Goal: Information Seeking & Learning: Find contact information

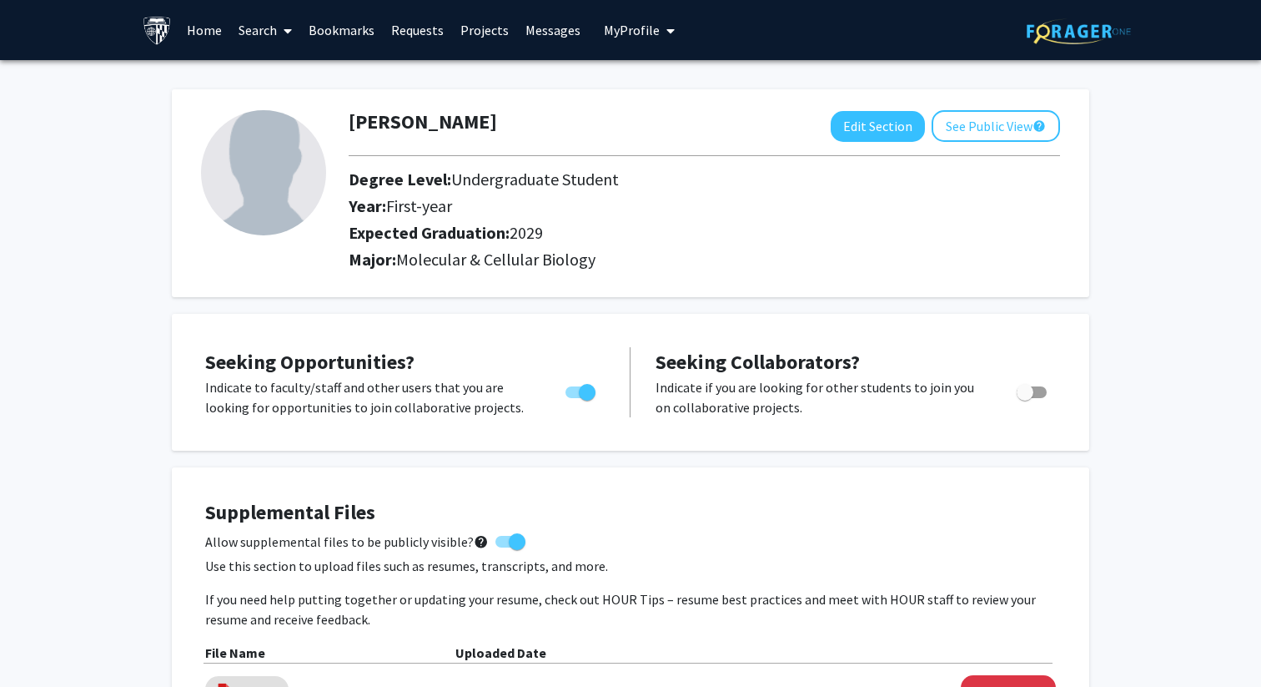
click at [210, 35] on link "Home" at bounding box center [205, 30] width 52 height 58
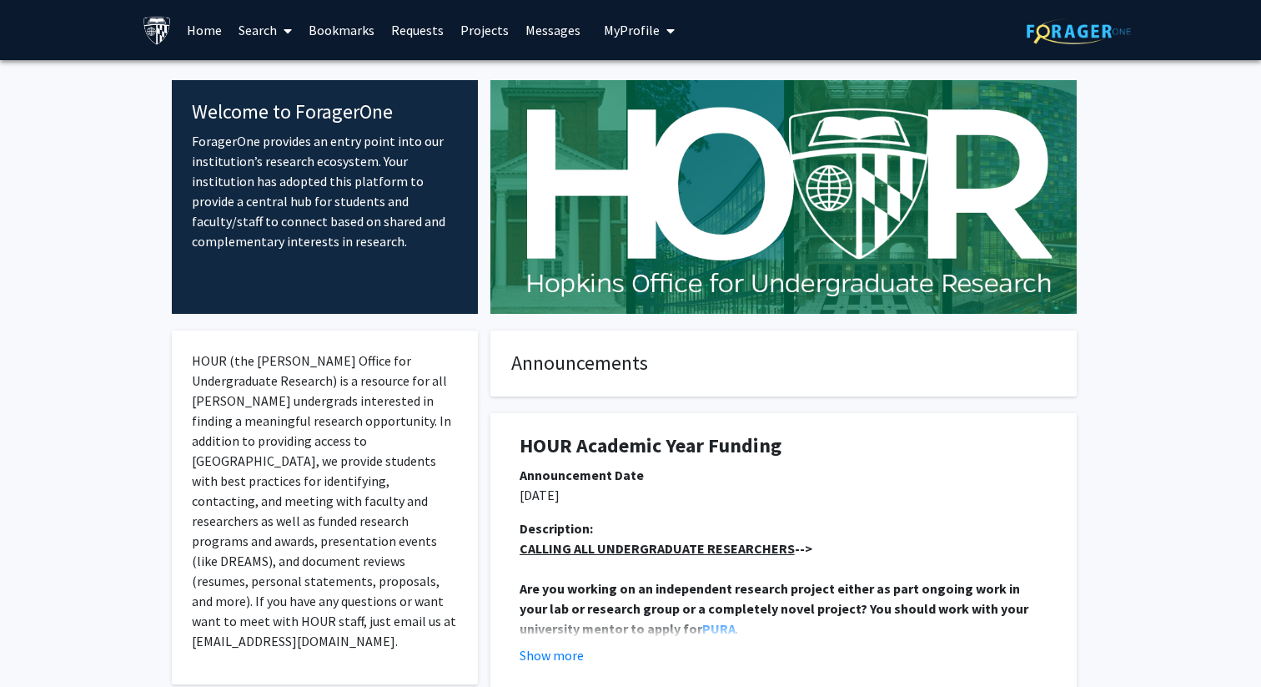
click at [257, 38] on link "Search" at bounding box center [265, 30] width 70 height 58
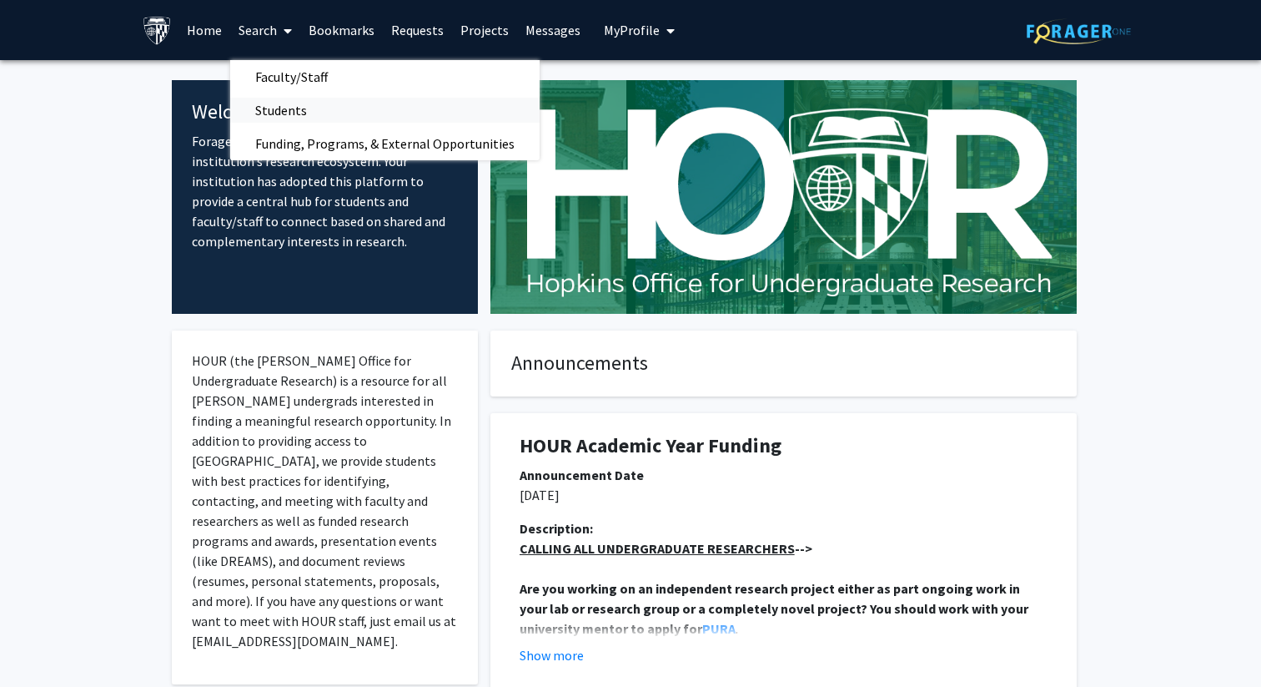
click at [288, 105] on span "Students" at bounding box center [281, 109] width 102 height 33
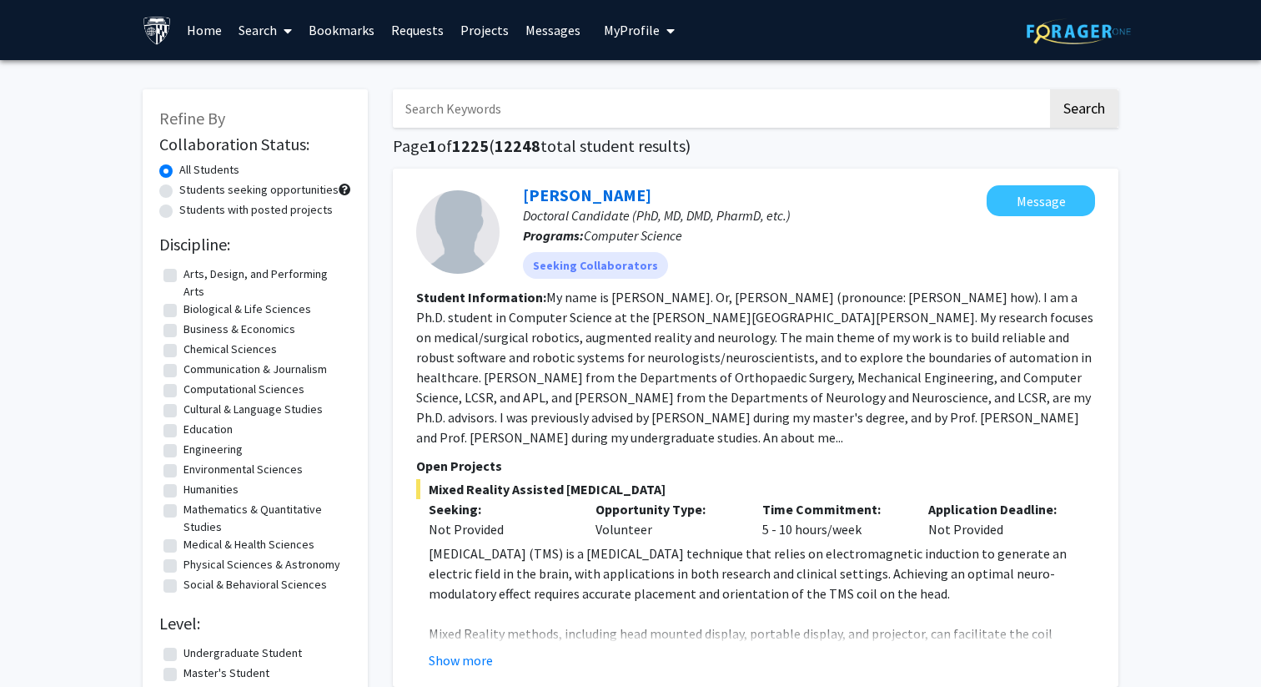
click at [268, 46] on link "Search" at bounding box center [265, 30] width 70 height 58
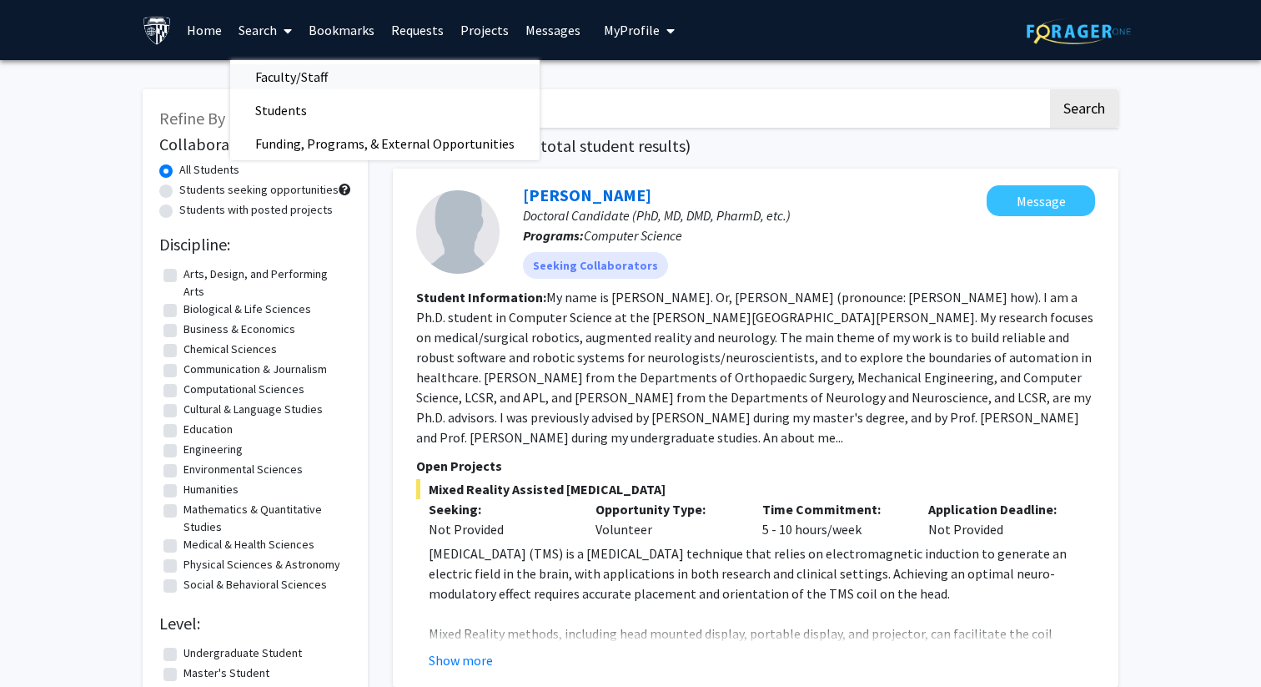
click at [284, 71] on span "Faculty/Staff" at bounding box center [291, 76] width 123 height 33
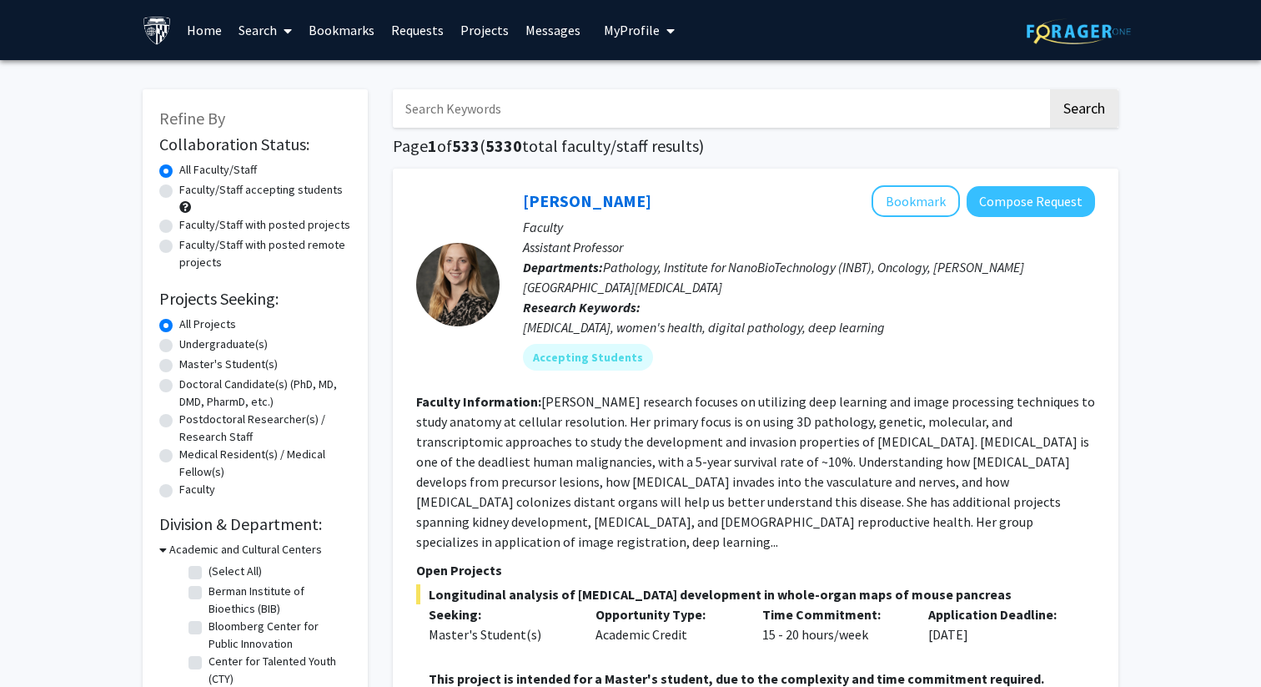
scroll to position [28, 0]
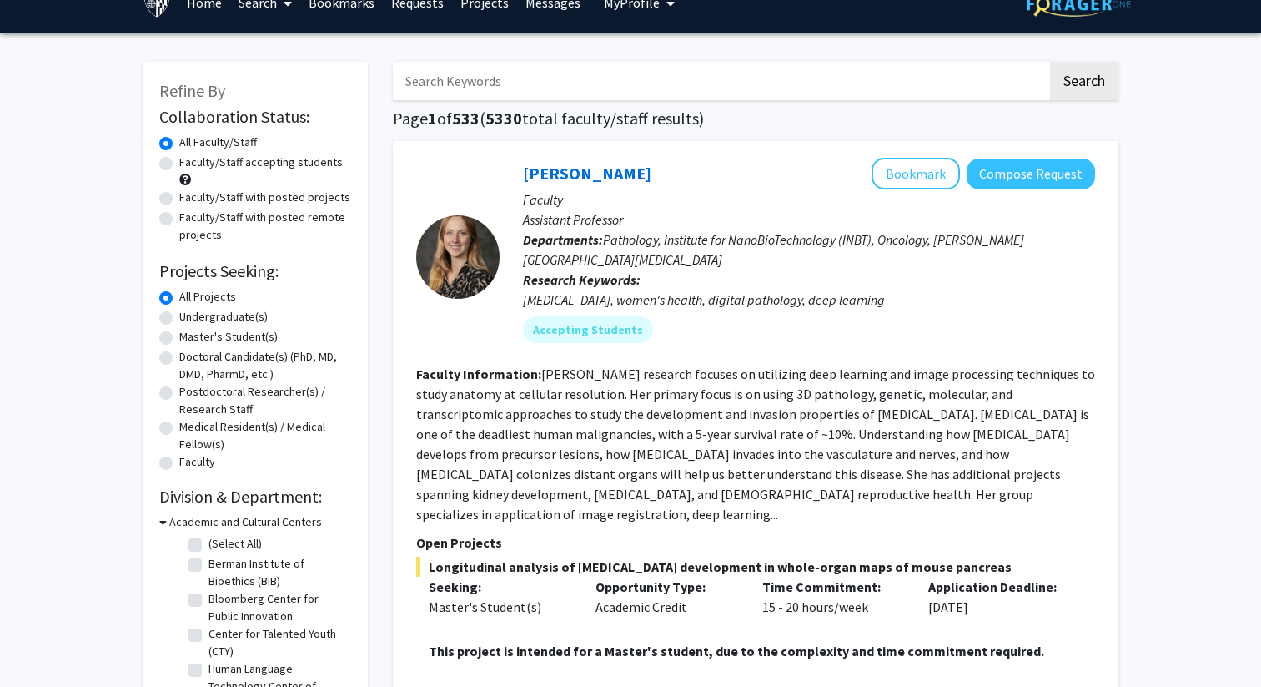
click at [495, 80] on input "Search Keywords" at bounding box center [720, 81] width 655 height 38
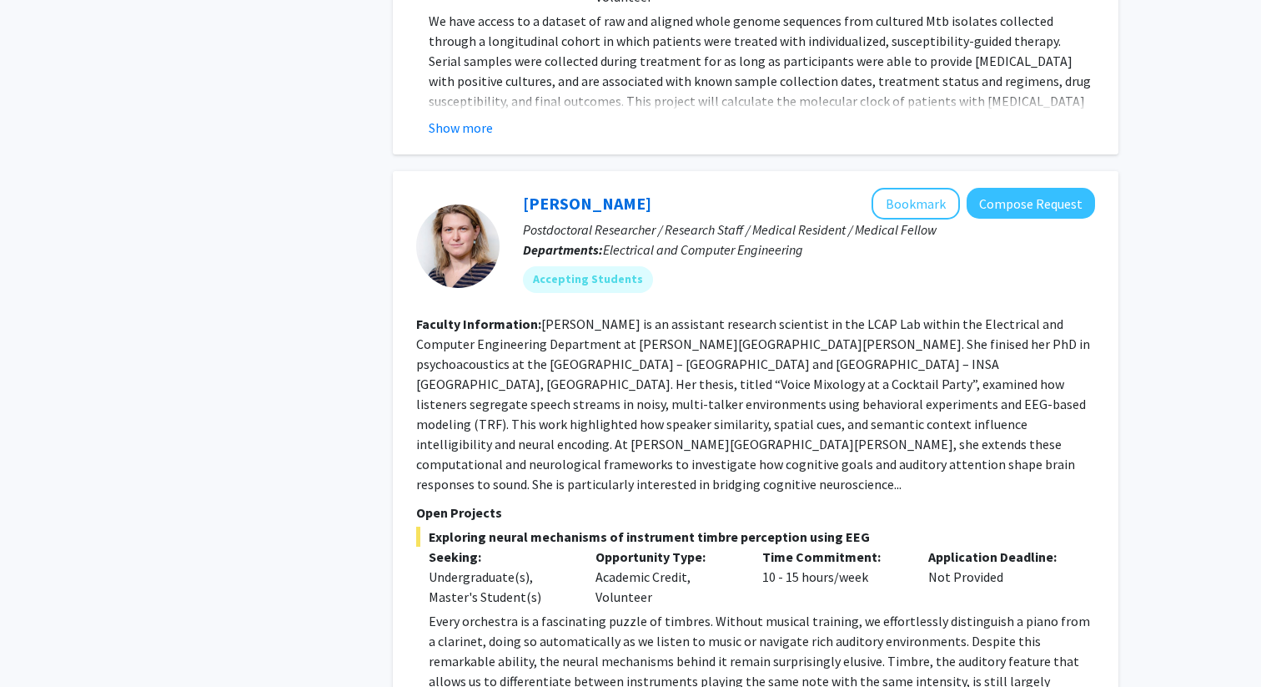
scroll to position [8554, 0]
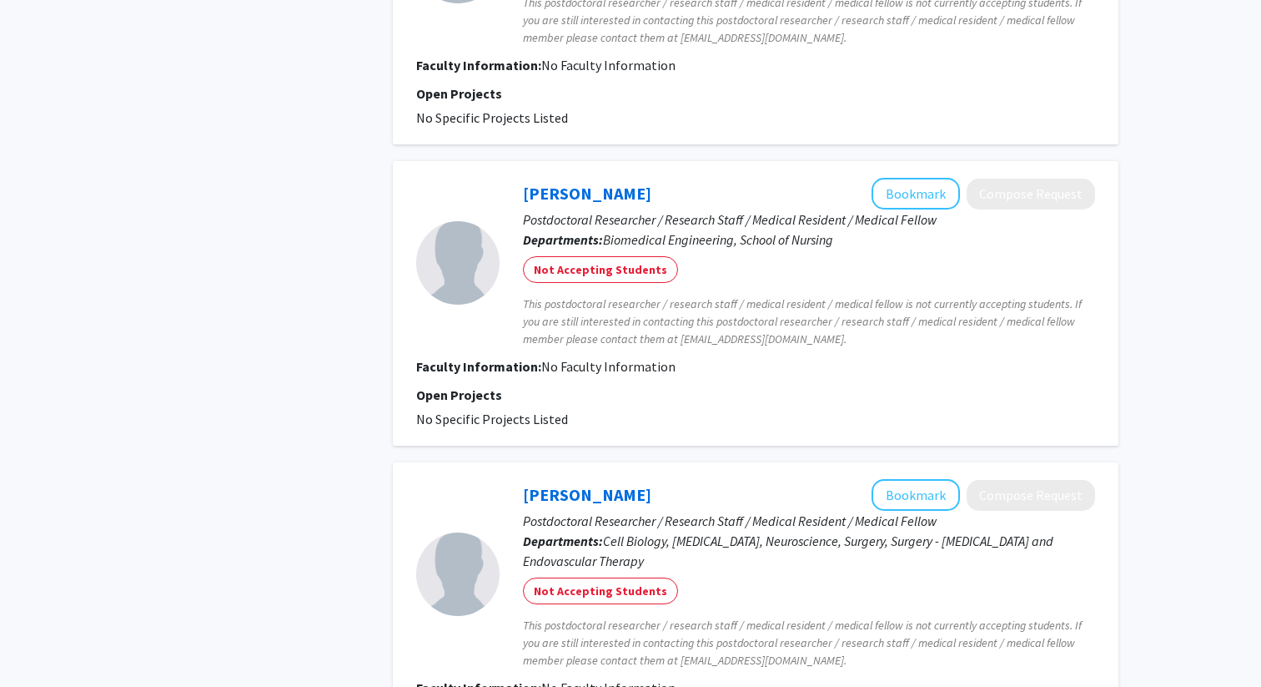
scroll to position [2681, 0]
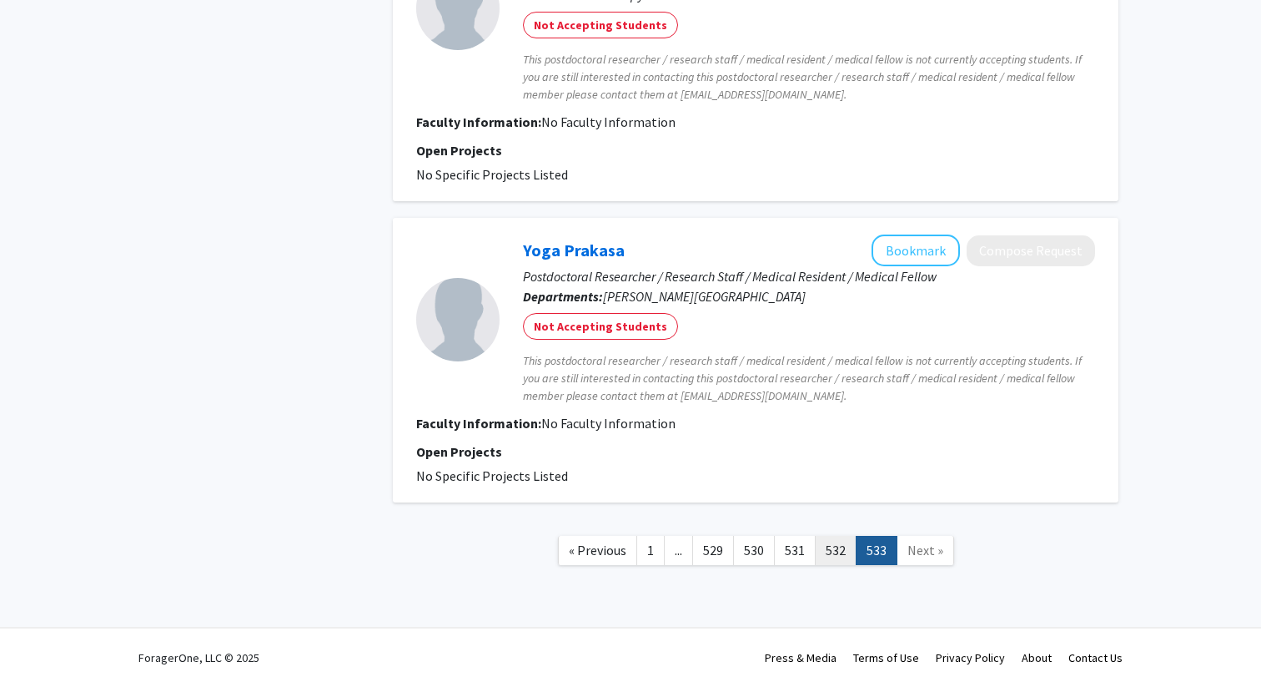
click at [823, 546] on link "532" at bounding box center [836, 550] width 42 height 29
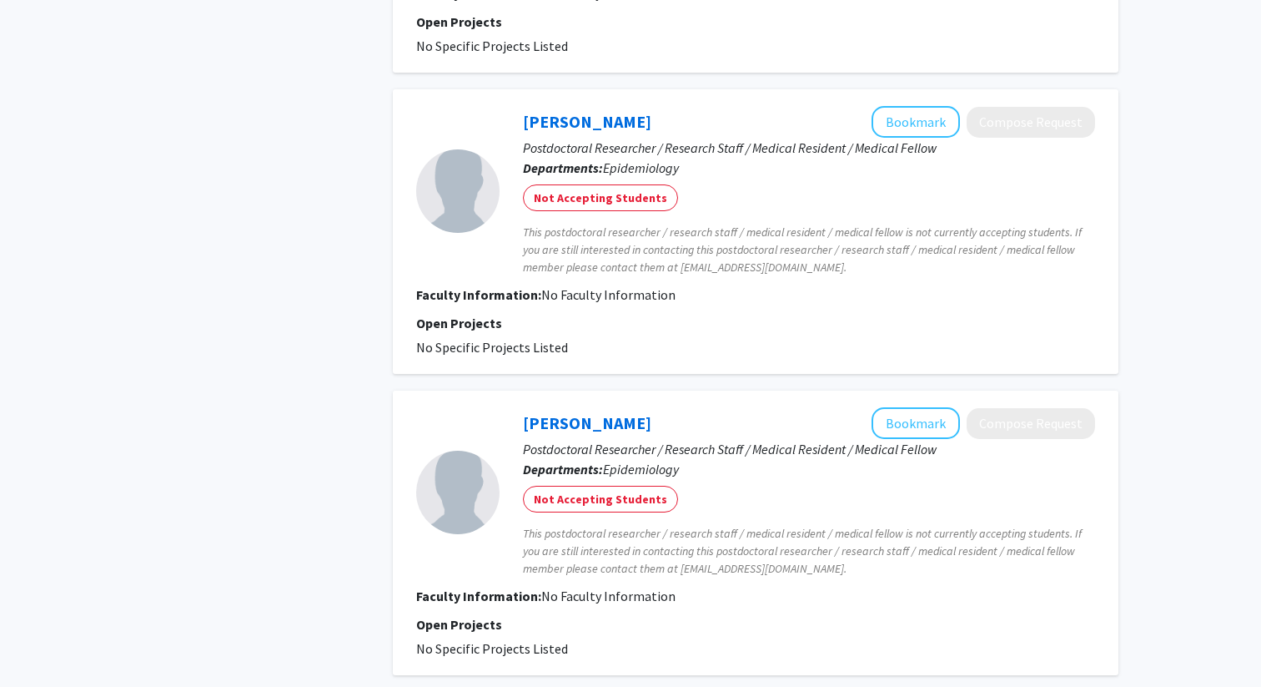
scroll to position [2661, 0]
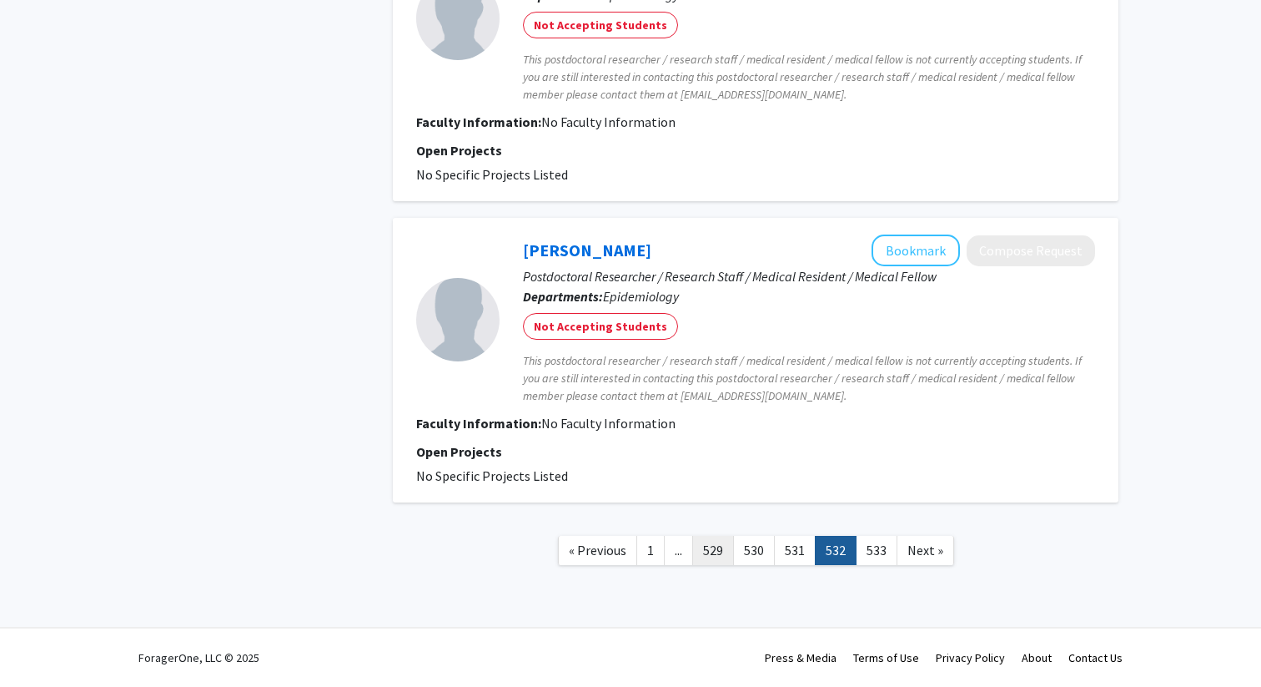
click at [733, 550] on link "529" at bounding box center [713, 550] width 42 height 29
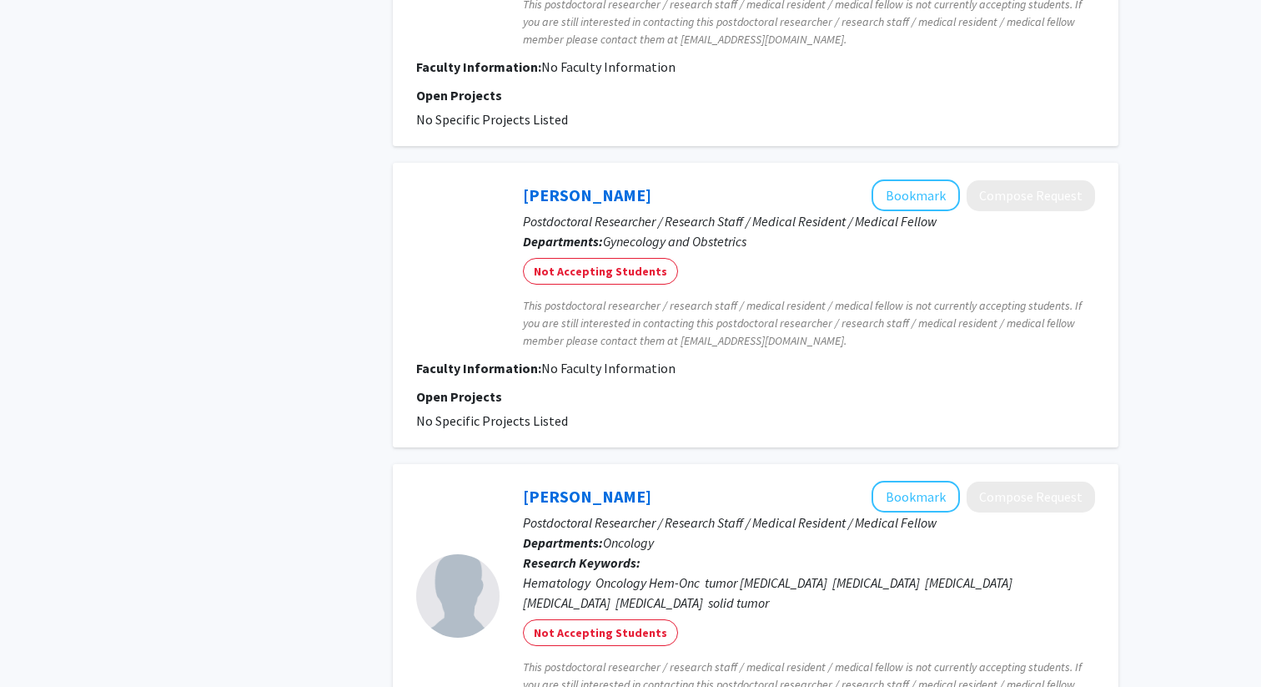
scroll to position [2801, 0]
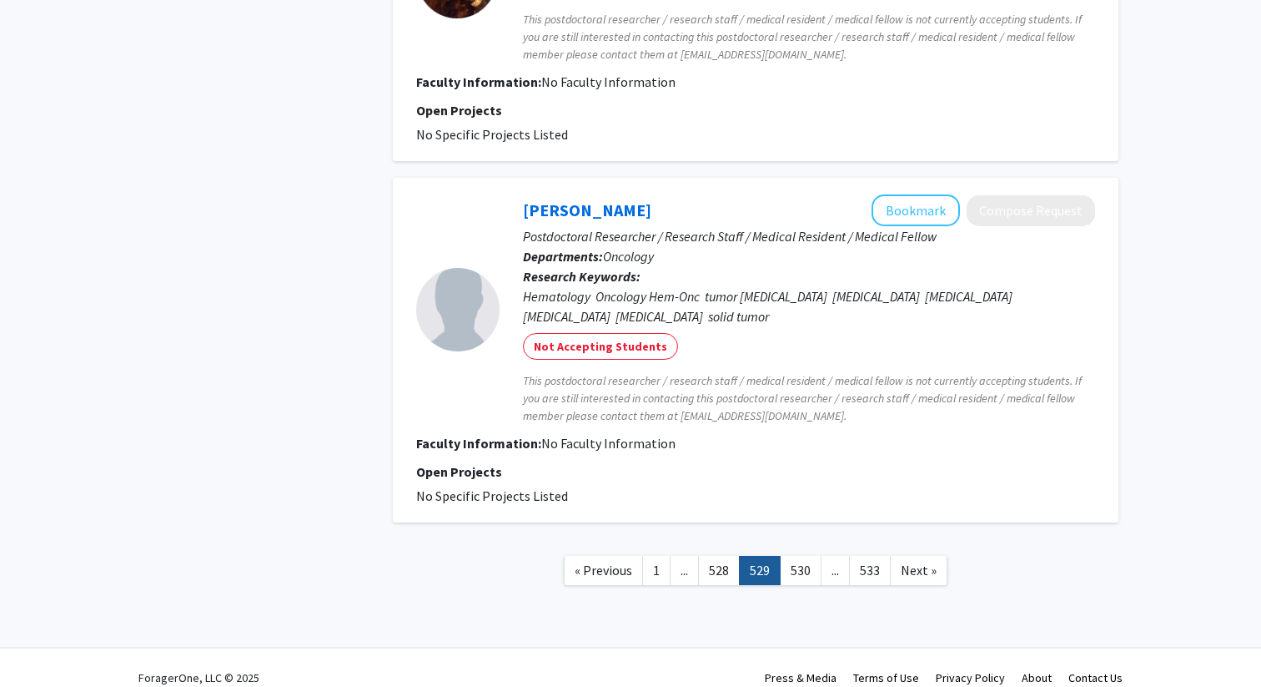
click at [679, 557] on link "..." at bounding box center [684, 570] width 29 height 29
click at [707, 556] on link "528" at bounding box center [719, 570] width 42 height 29
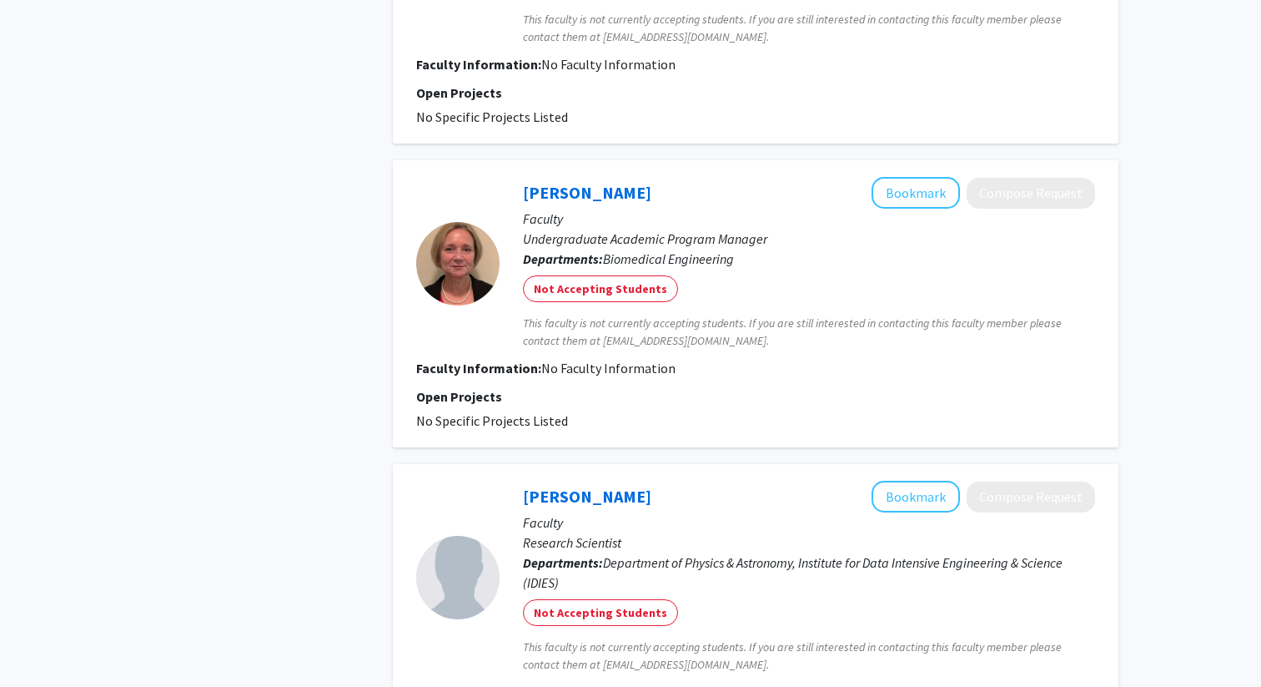
scroll to position [3022, 0]
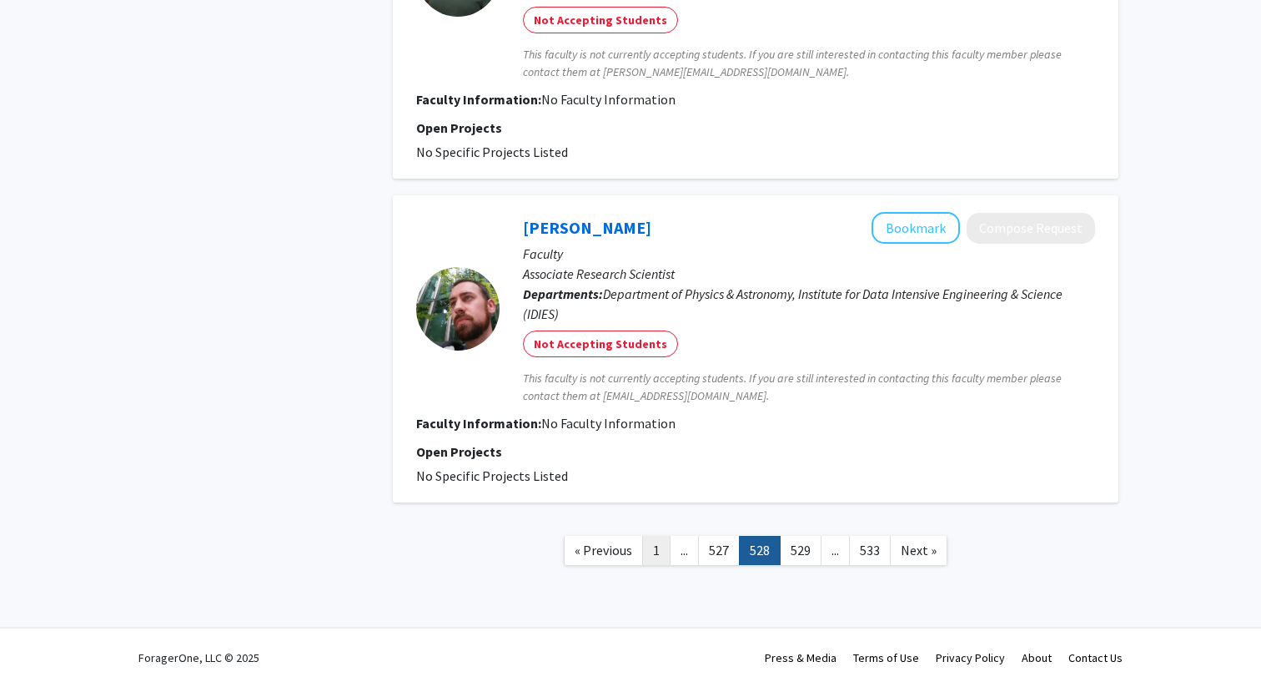
click at [658, 544] on link "1" at bounding box center [656, 550] width 28 height 29
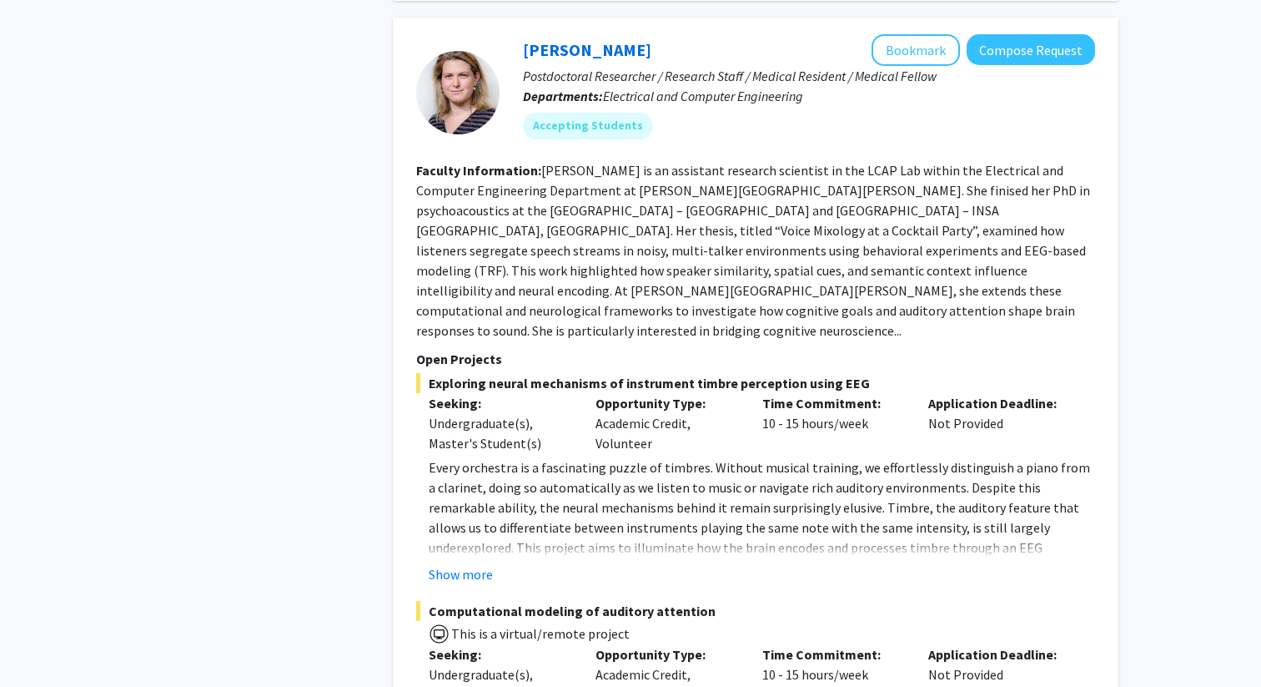
scroll to position [8554, 0]
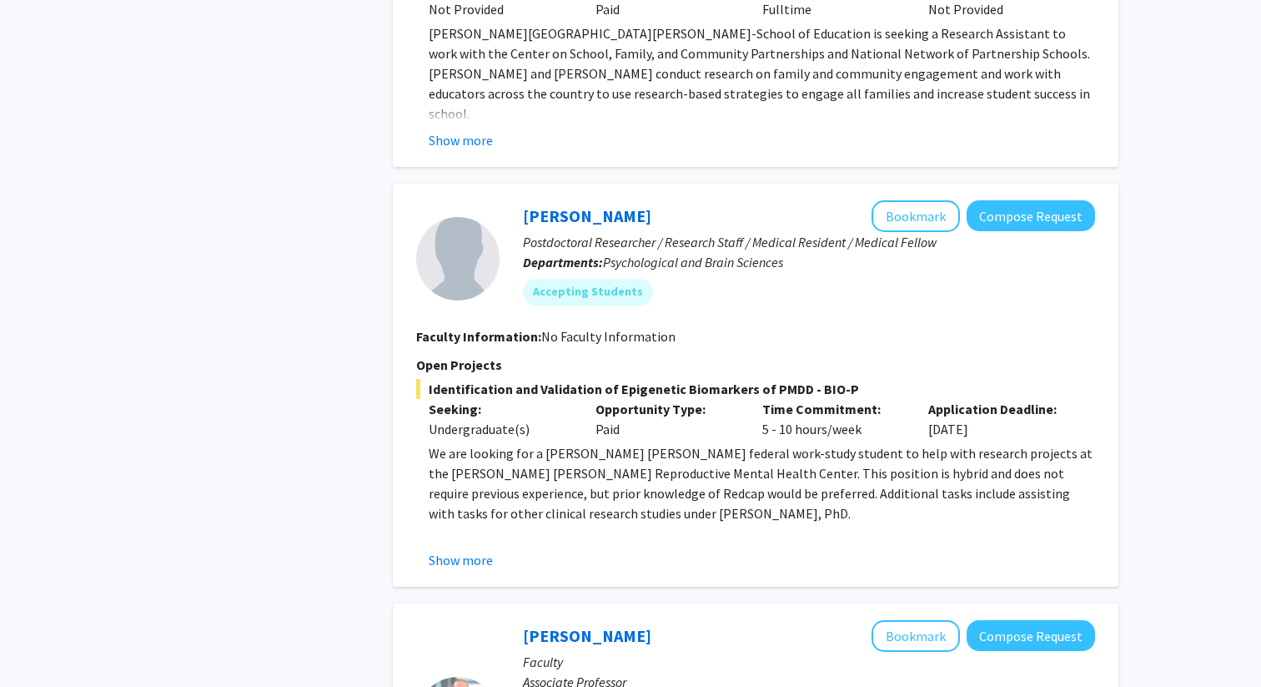
scroll to position [3344, 0]
click at [471, 548] on button "Show more" at bounding box center [461, 558] width 64 height 20
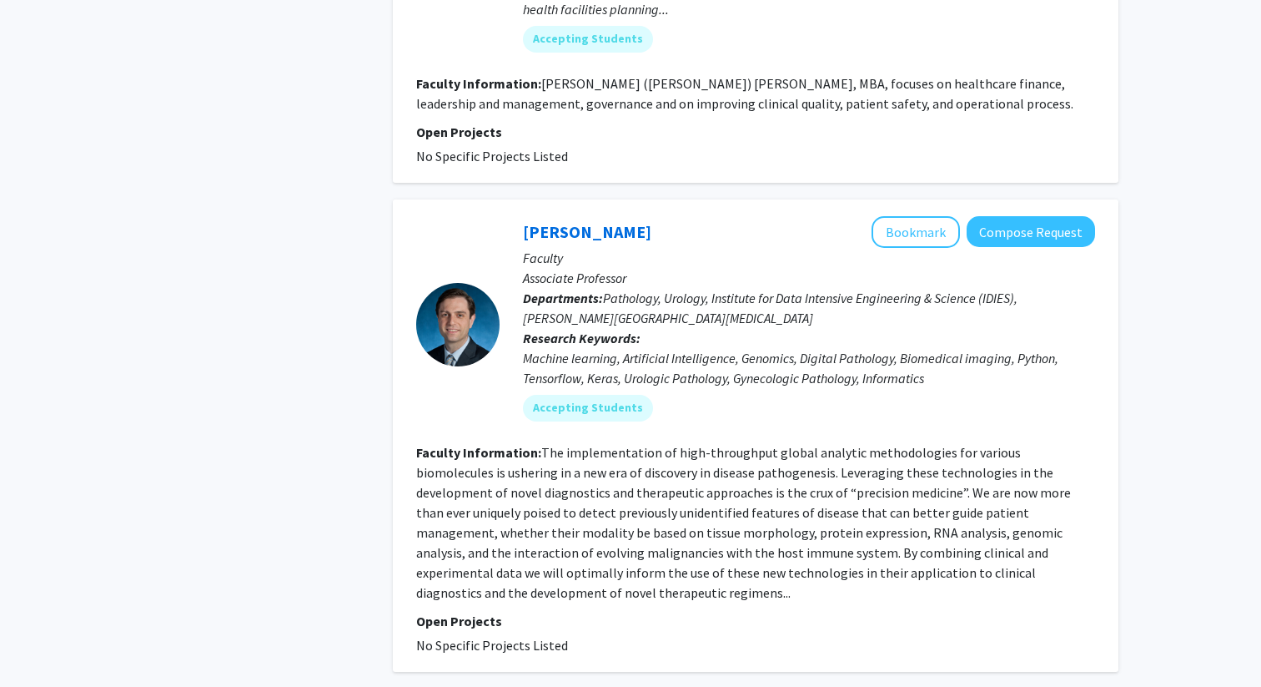
scroll to position [5133, 0]
click at [588, 220] on link "[PERSON_NAME]" at bounding box center [587, 230] width 128 height 21
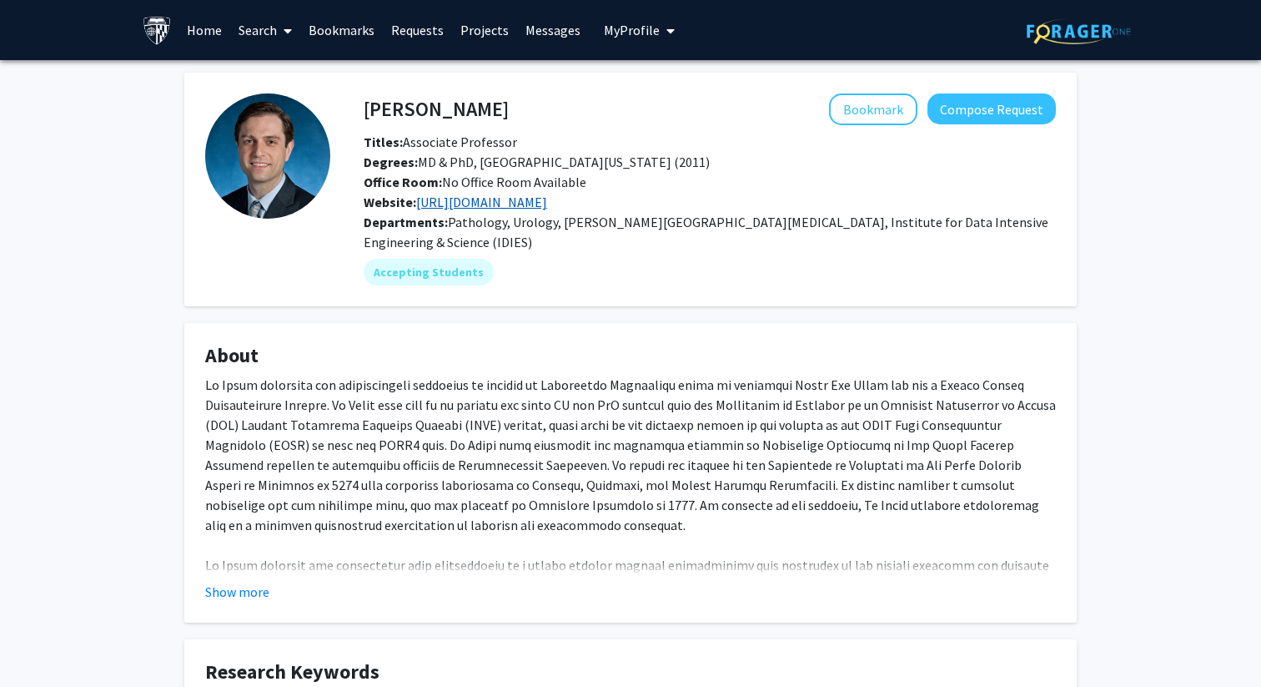
click at [547, 197] on link "[URL][DOMAIN_NAME]" at bounding box center [481, 202] width 131 height 17
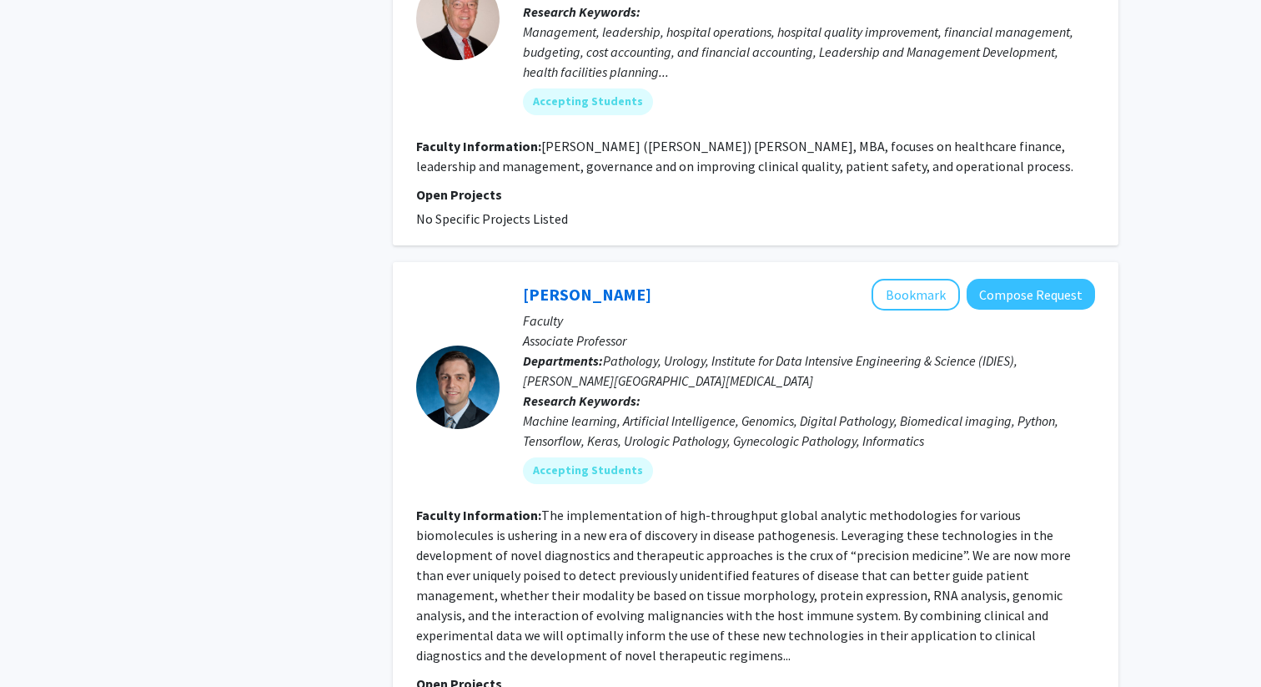
scroll to position [5001, 0]
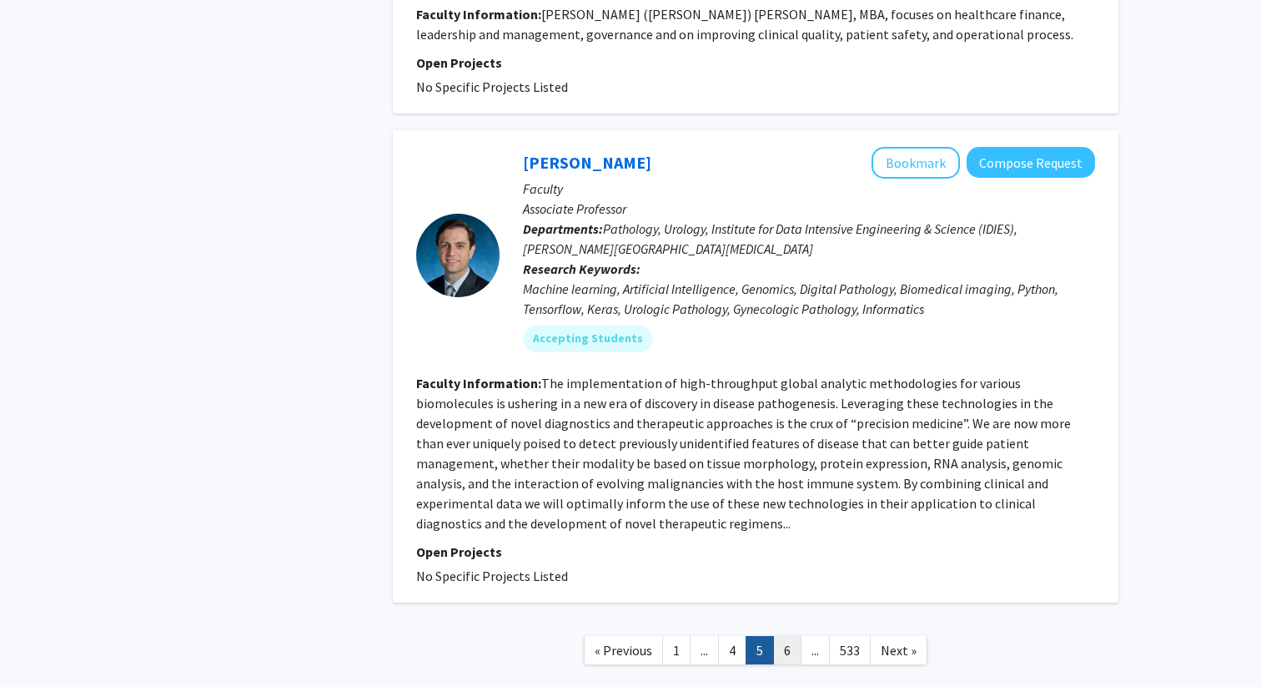
click at [780, 636] on link "6" at bounding box center [787, 650] width 28 height 29
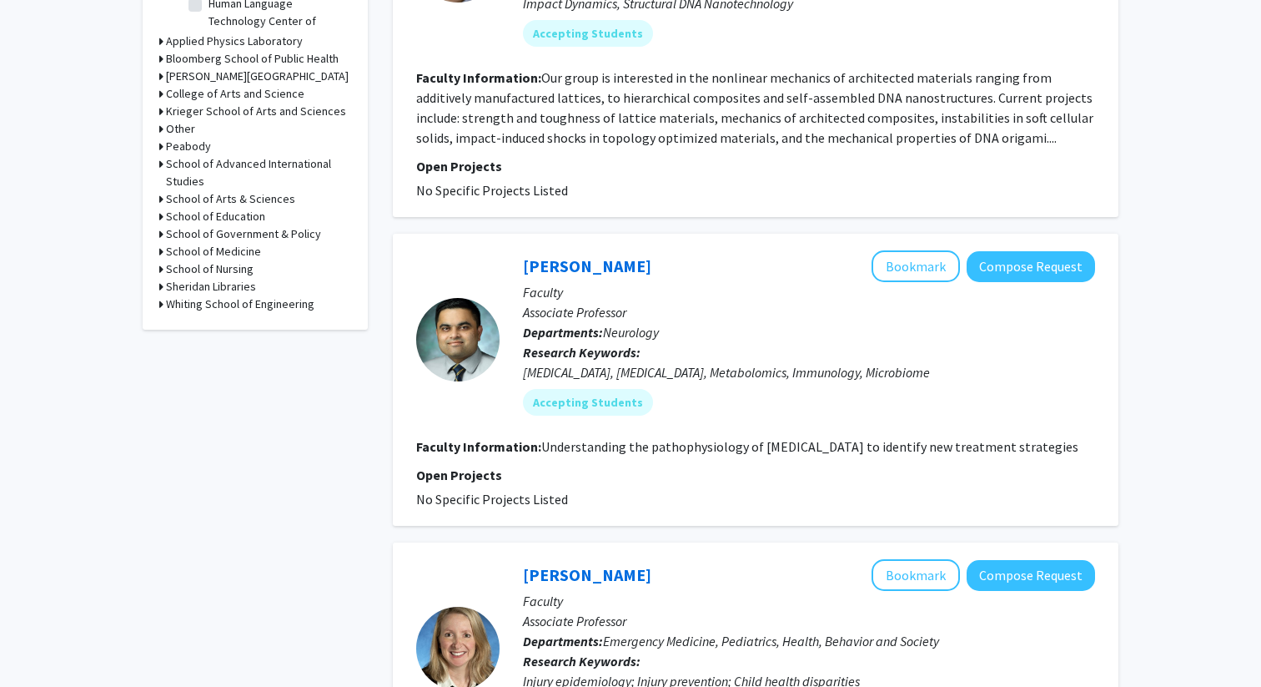
scroll to position [693, 0]
click at [583, 272] on link "[PERSON_NAME]" at bounding box center [587, 264] width 128 height 21
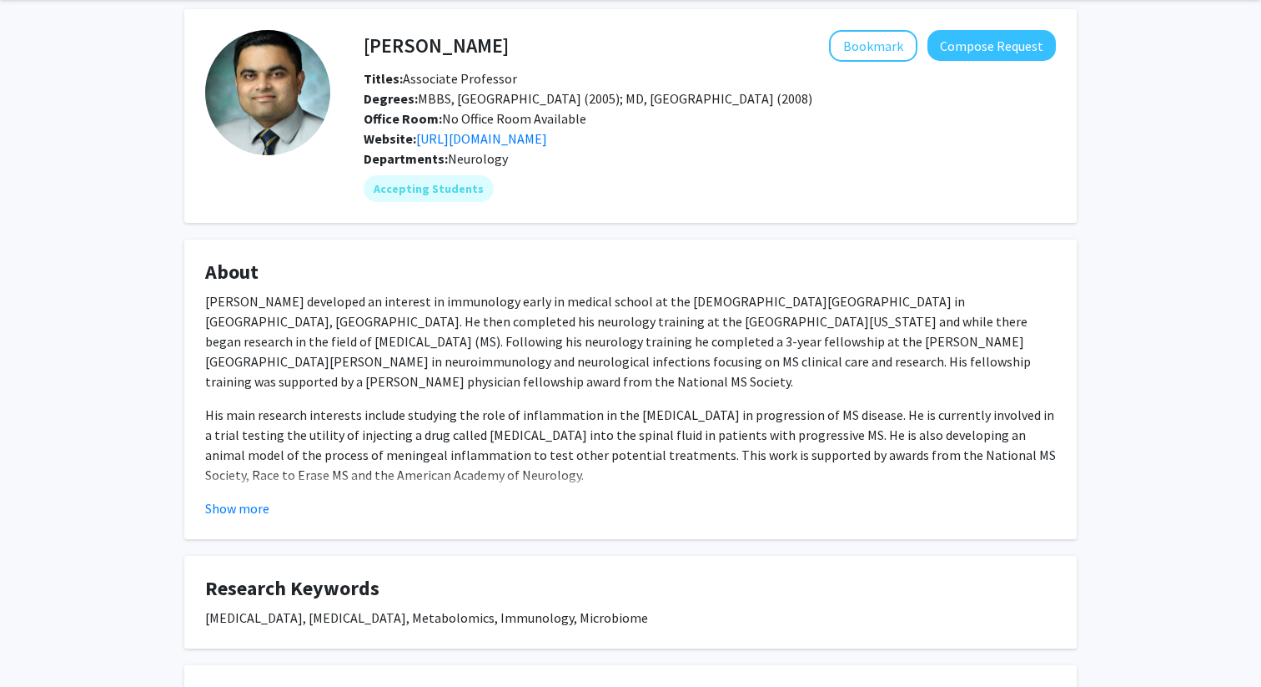
scroll to position [64, 0]
click at [547, 139] on link "[URL][DOMAIN_NAME]" at bounding box center [481, 137] width 131 height 17
